Goal: Check status: Check status

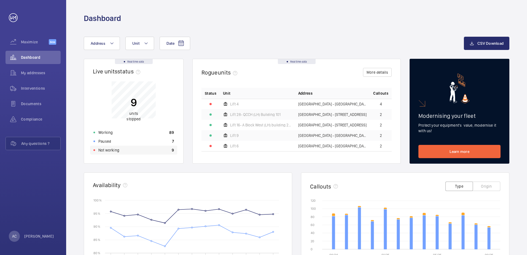
click at [112, 151] on p "Not working" at bounding box center [108, 150] width 21 height 6
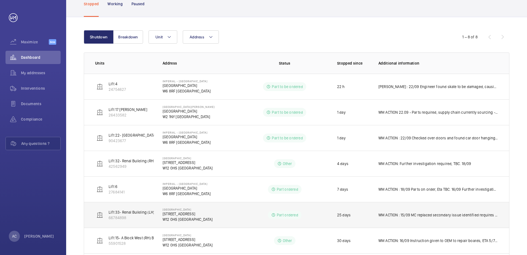
scroll to position [54, 0]
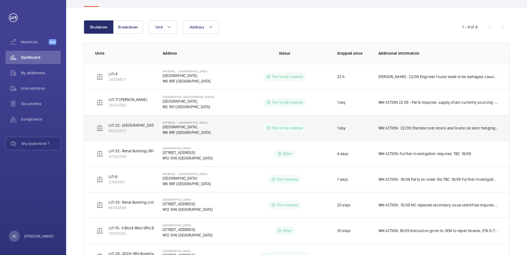
click at [410, 129] on p "WM ACTION : 22/09 Checked over doors and found car door hanging roller damaged.…" at bounding box center [438, 128] width 120 height 6
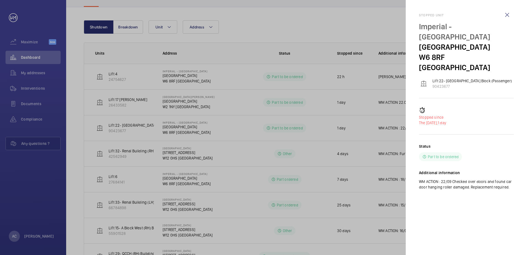
drag, startPoint x: 350, startPoint y: 144, endPoint x: 387, endPoint y: 145, distance: 37.5
click at [353, 144] on div at bounding box center [263, 127] width 527 height 255
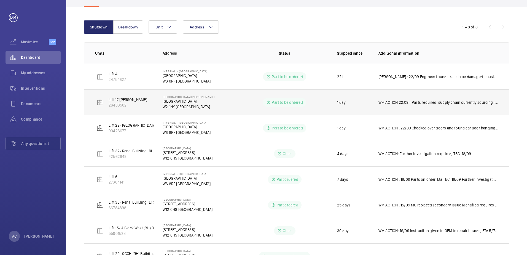
click at [426, 101] on p "WM ACTION 22.09 - Parts required, supply chain currently sourcing - Elle" at bounding box center [438, 102] width 120 height 6
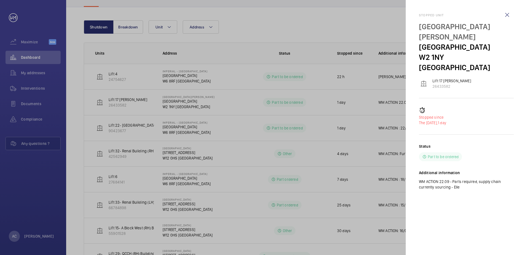
click at [365, 115] on div at bounding box center [263, 127] width 527 height 255
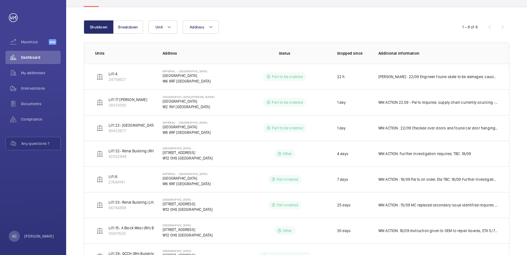
click at [443, 78] on p "[PERSON_NAME] : 22/09 Engineer found skate to be damaged, causing issues with d…" at bounding box center [438, 77] width 120 height 6
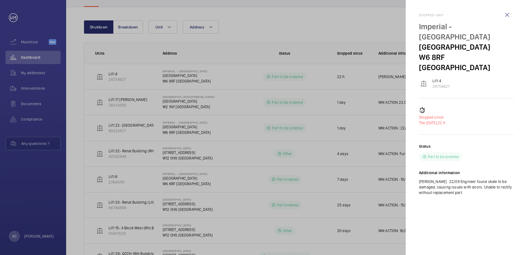
click at [335, 116] on div at bounding box center [263, 127] width 527 height 255
